Goal: Use online tool/utility: Utilize a website feature to perform a specific function

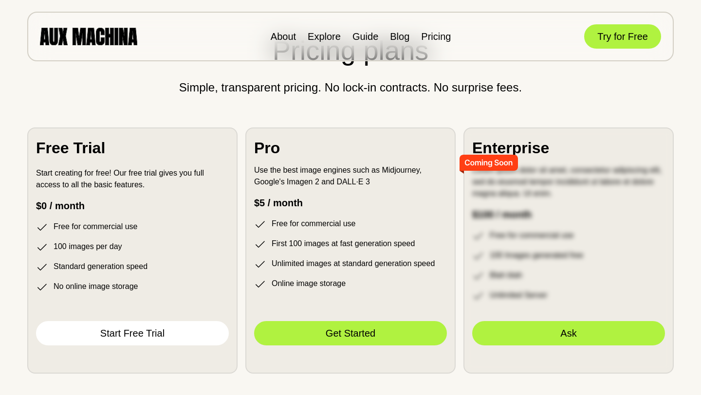
scroll to position [2616, 0]
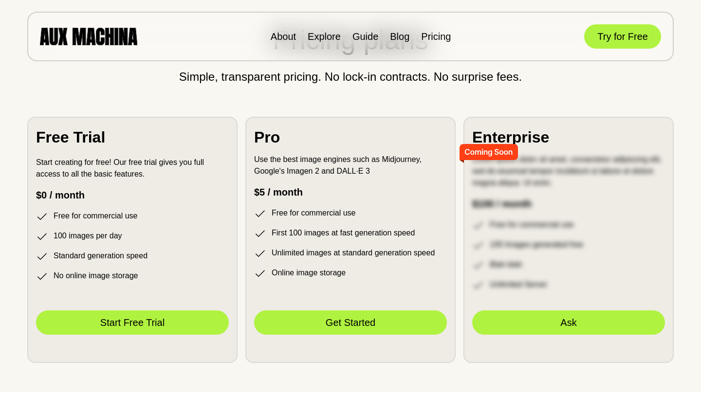
click at [190, 335] on button "Start Free Trial" at bounding box center [132, 323] width 193 height 24
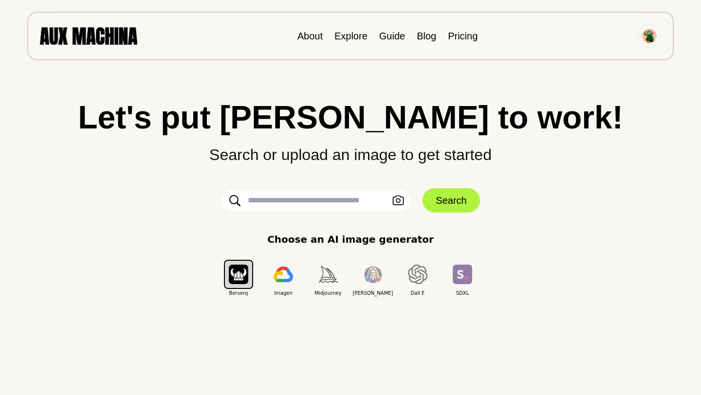
click at [326, 205] on input "text" at bounding box center [316, 200] width 190 height 21
type input "**********"
click button "Search" at bounding box center [451, 200] width 57 height 24
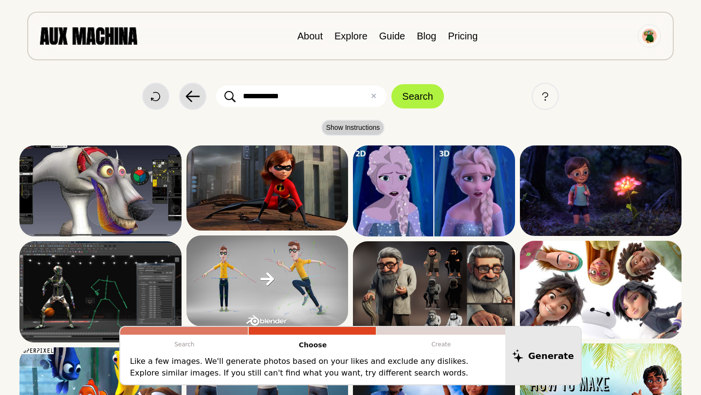
click at [356, 134] on button "Show Instructions" at bounding box center [353, 128] width 64 height 16
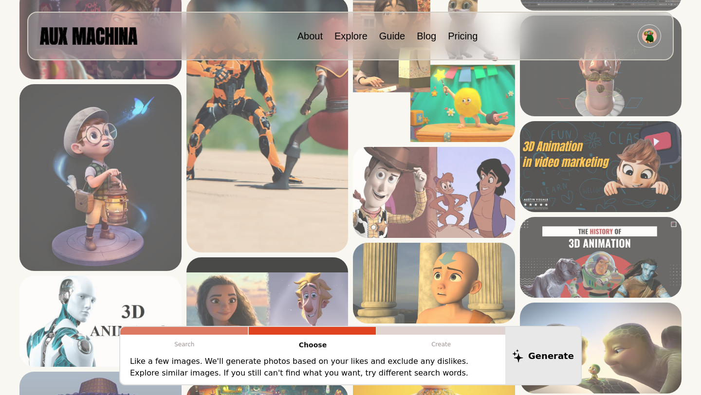
scroll to position [724, 0]
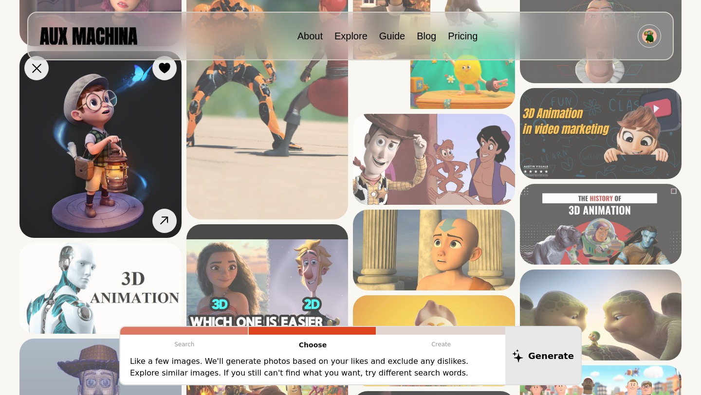
click at [119, 166] on img at bounding box center [100, 144] width 162 height 187
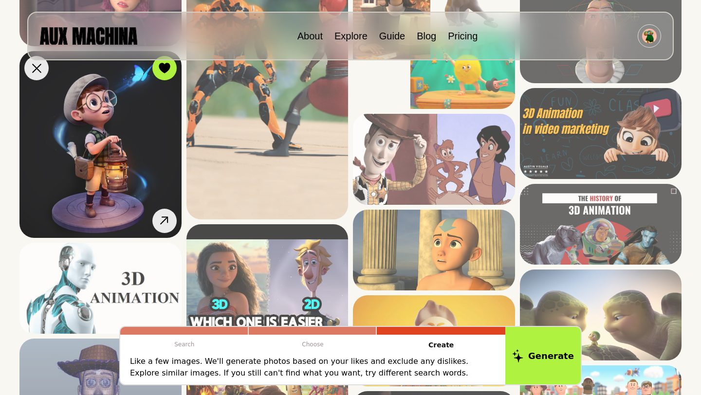
click at [141, 116] on img at bounding box center [100, 144] width 162 height 187
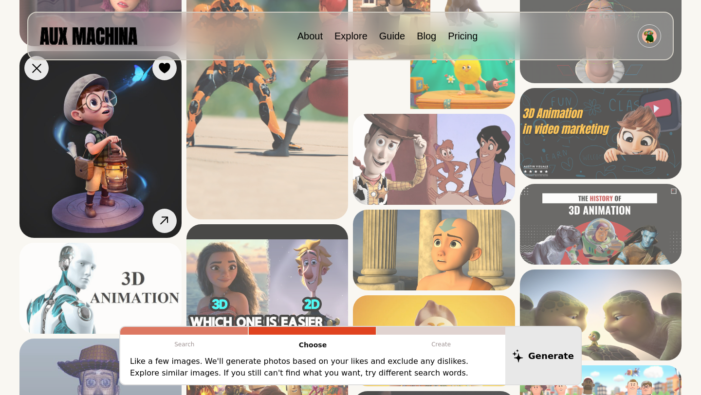
click at [141, 116] on img at bounding box center [100, 144] width 162 height 187
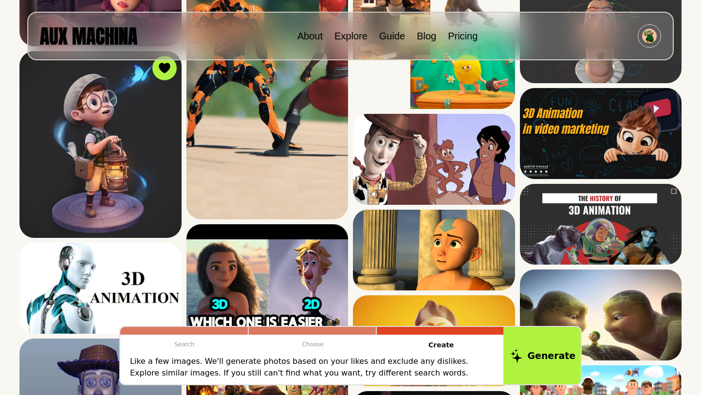
click at [553, 349] on button "Generate" at bounding box center [543, 356] width 79 height 60
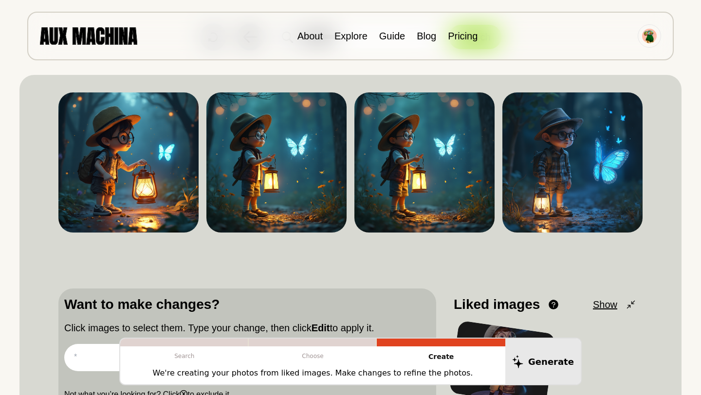
scroll to position [0, 0]
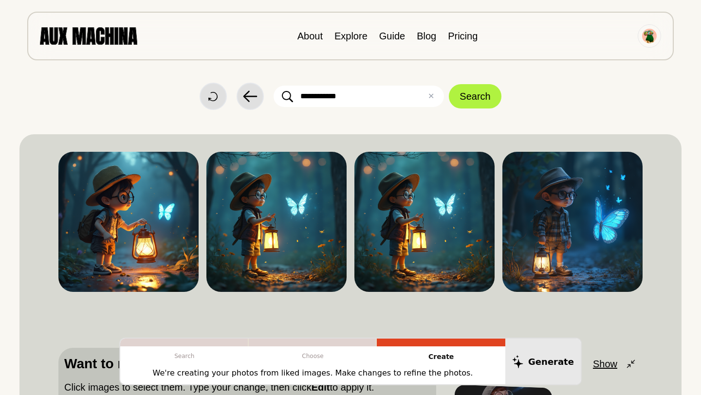
click at [406, 96] on input "**********" at bounding box center [359, 96] width 170 height 21
drag, startPoint x: 355, startPoint y: 97, endPoint x: 295, endPoint y: 90, distance: 59.8
click at [295, 90] on input "**********" at bounding box center [359, 96] width 170 height 21
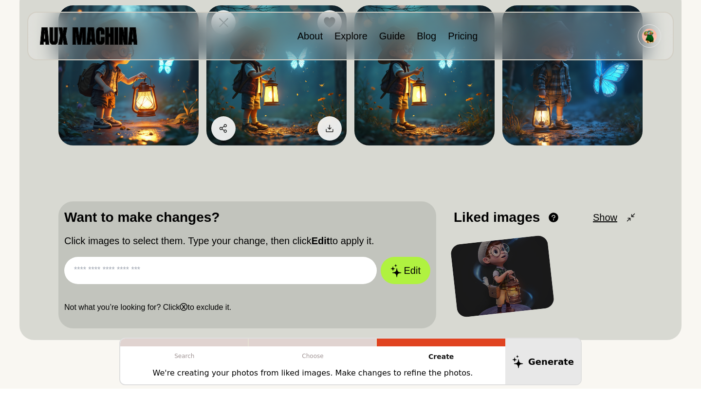
scroll to position [254, 0]
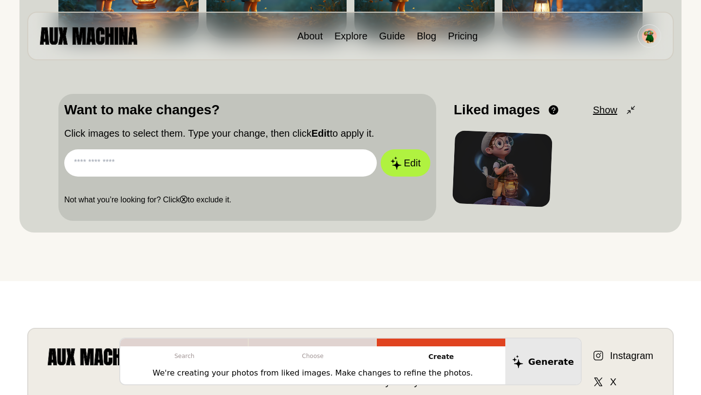
click at [257, 168] on input "text" at bounding box center [220, 163] width 313 height 27
paste input "**********"
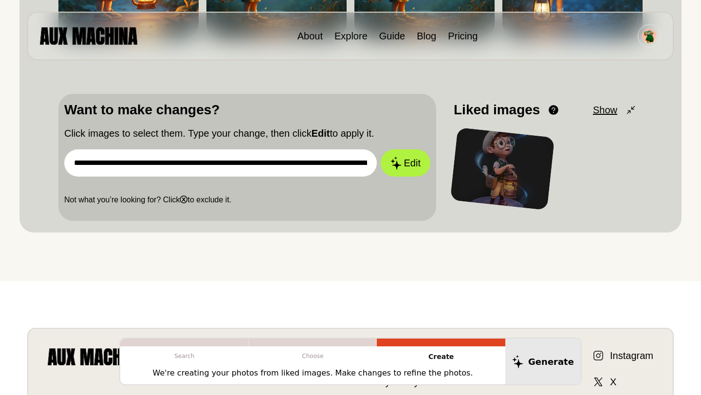
scroll to position [0, 1389]
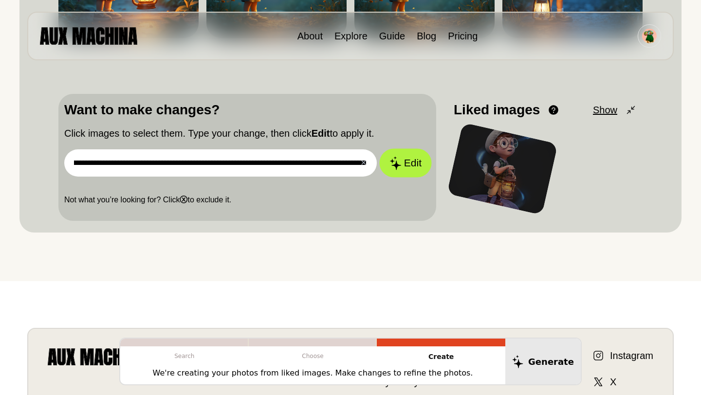
type input "**********"
click at [410, 163] on button "Edit" at bounding box center [405, 163] width 53 height 29
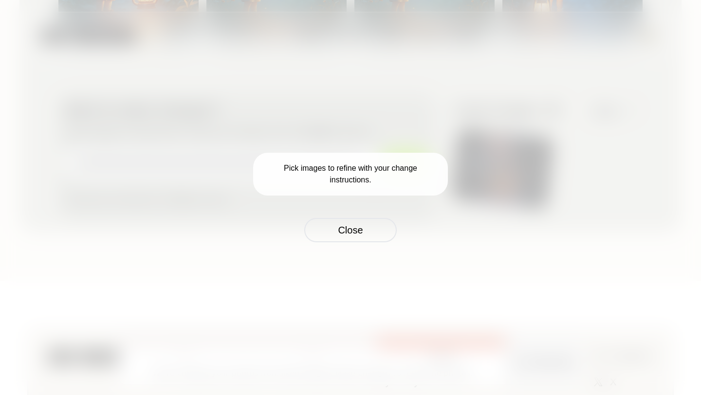
scroll to position [0, 0]
click at [352, 235] on button "Close" at bounding box center [350, 230] width 93 height 24
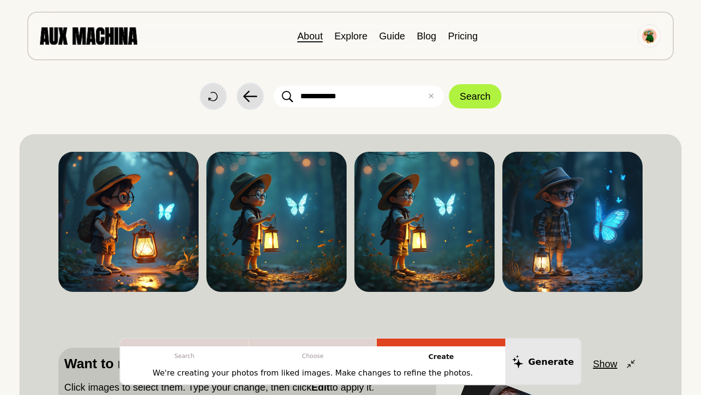
click at [310, 39] on link "About" at bounding box center [310, 36] width 25 height 11
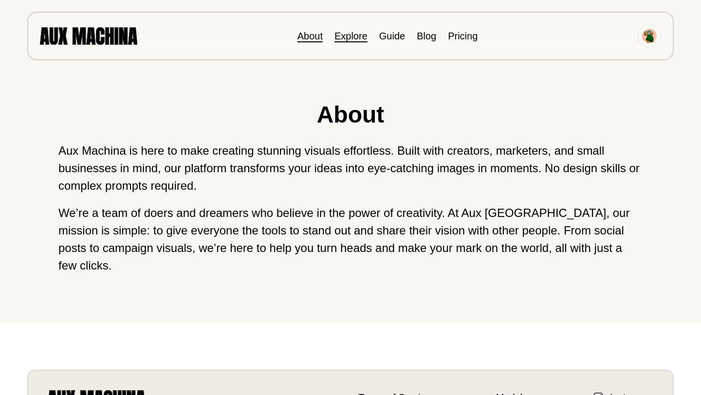
click at [345, 36] on link "Explore" at bounding box center [351, 36] width 33 height 11
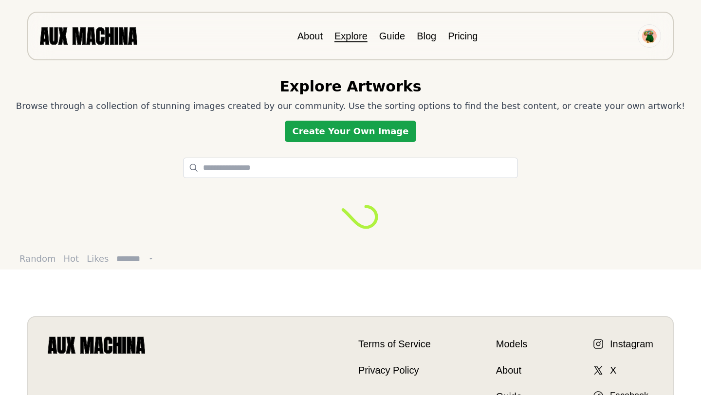
click at [354, 138] on link "Create Your Own Image" at bounding box center [351, 131] width 132 height 21
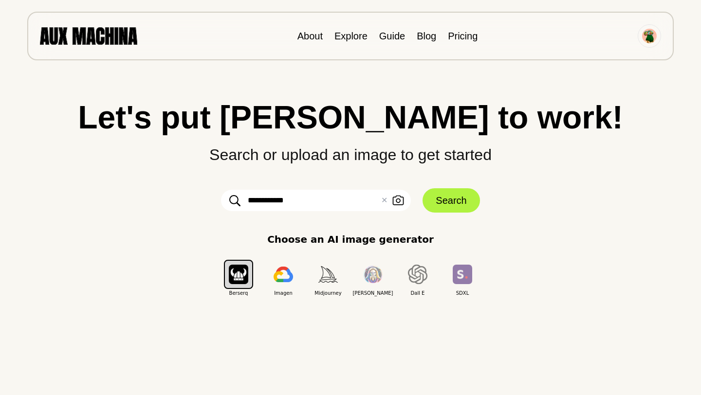
click at [312, 196] on input "**********" at bounding box center [316, 200] width 190 height 21
click at [453, 204] on button "Search" at bounding box center [451, 200] width 57 height 24
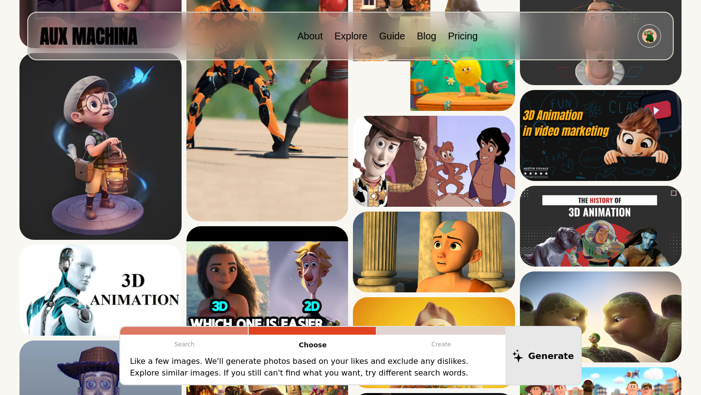
scroll to position [675, 0]
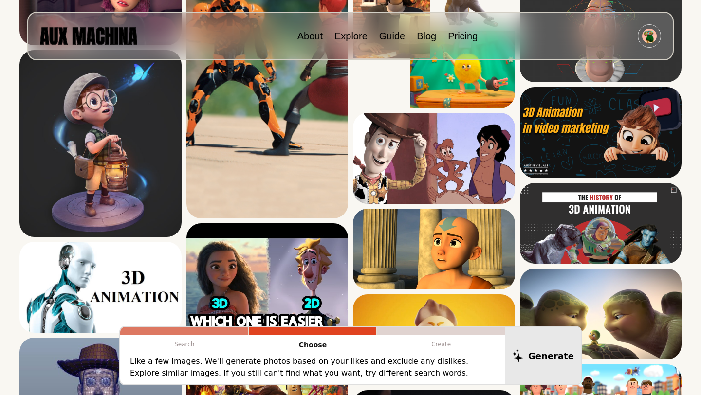
click at [442, 333] on div at bounding box center [441, 331] width 129 height 8
click at [436, 342] on p "Create" at bounding box center [441, 344] width 129 height 19
click at [474, 335] on p "Create" at bounding box center [441, 344] width 129 height 19
click at [386, 371] on p "Like a few images. We'll generate photos based on your likes and exclude any di…" at bounding box center [313, 367] width 366 height 23
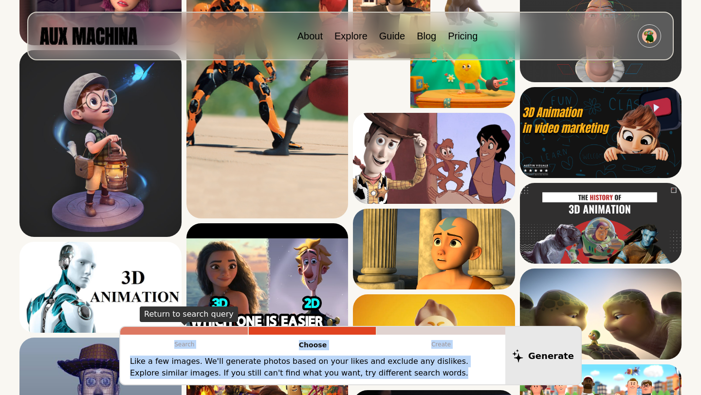
drag, startPoint x: 386, startPoint y: 371, endPoint x: 119, endPoint y: 343, distance: 267.9
click at [119, 343] on div "Search Choose Create Like a few images. We'll generate photos based on your lik…" at bounding box center [350, 355] width 463 height 59
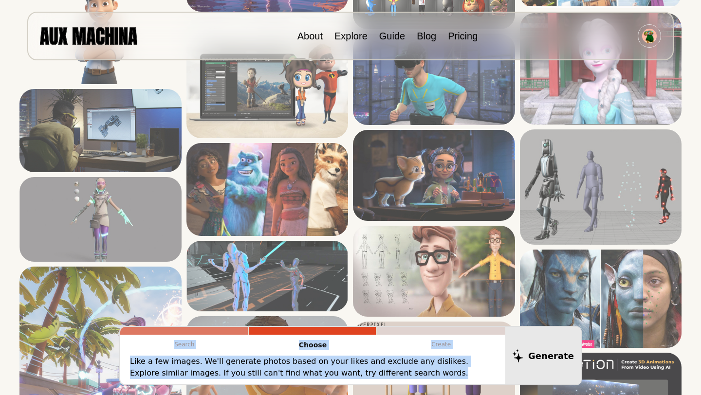
scroll to position [1453, 0]
